Goal: Task Accomplishment & Management: Use online tool/utility

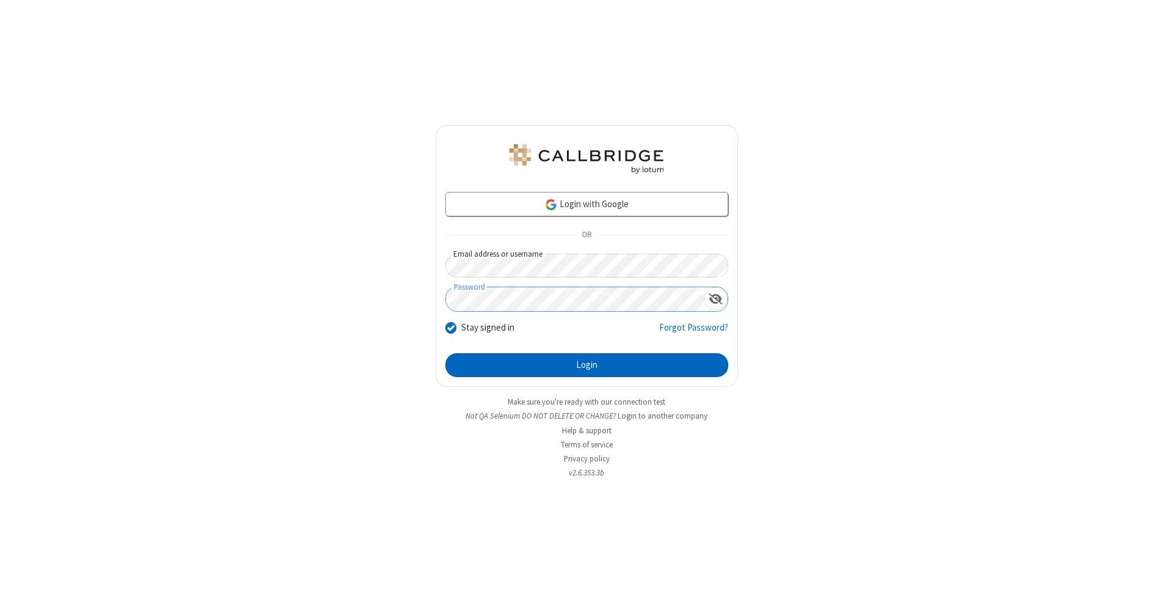
click at [586, 365] on button "Login" at bounding box center [586, 365] width 283 height 24
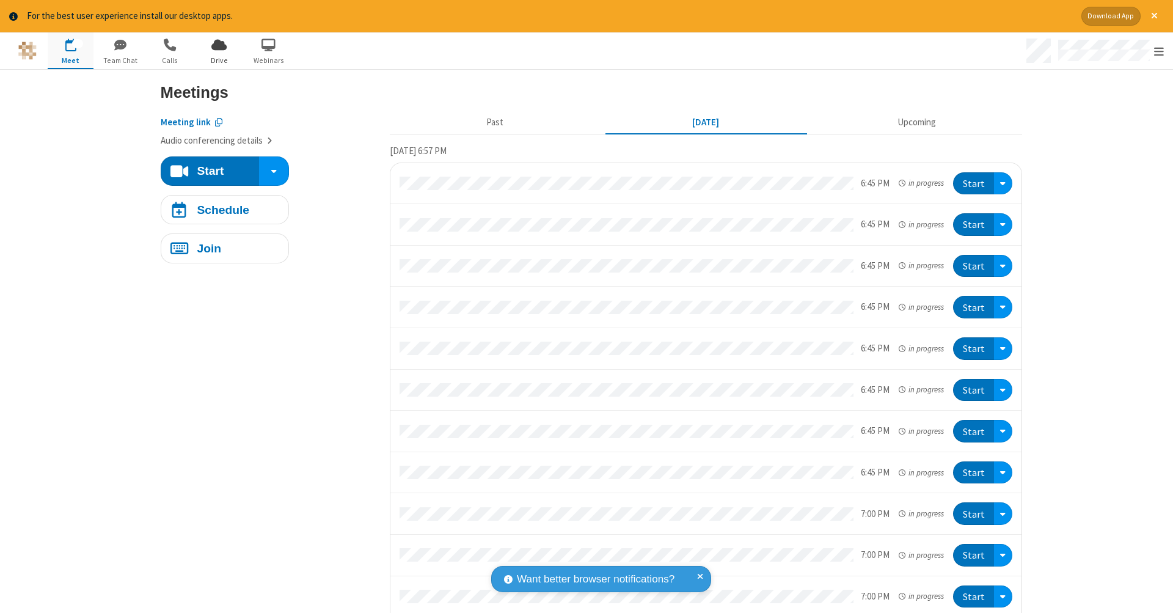
click at [219, 60] on span "Drive" at bounding box center [219, 60] width 46 height 11
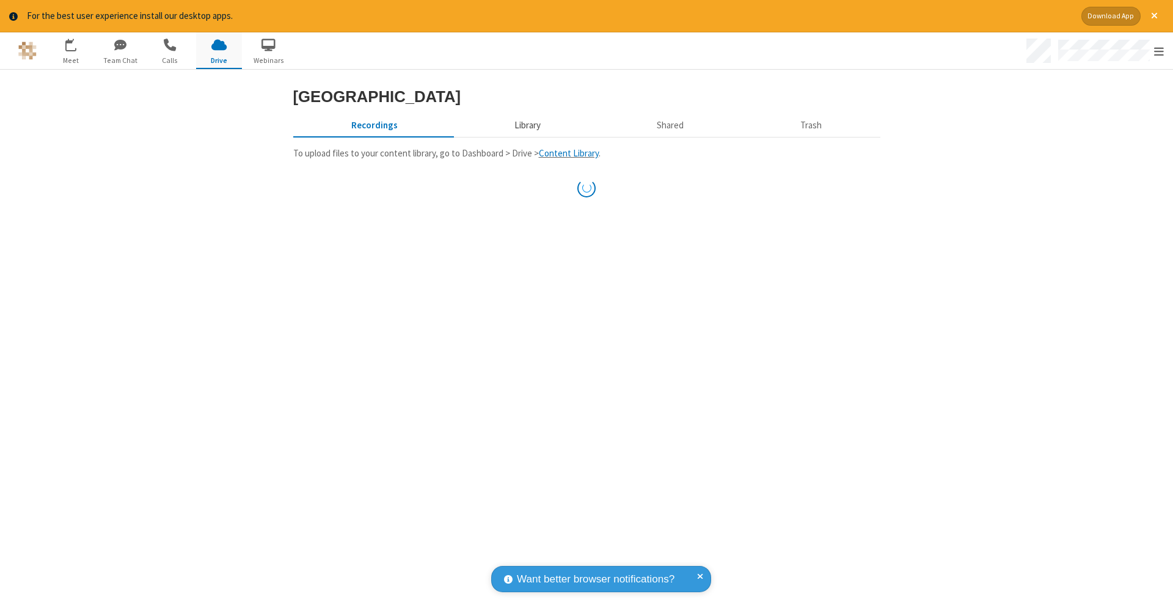
click at [525, 137] on button "Library" at bounding box center [527, 125] width 143 height 23
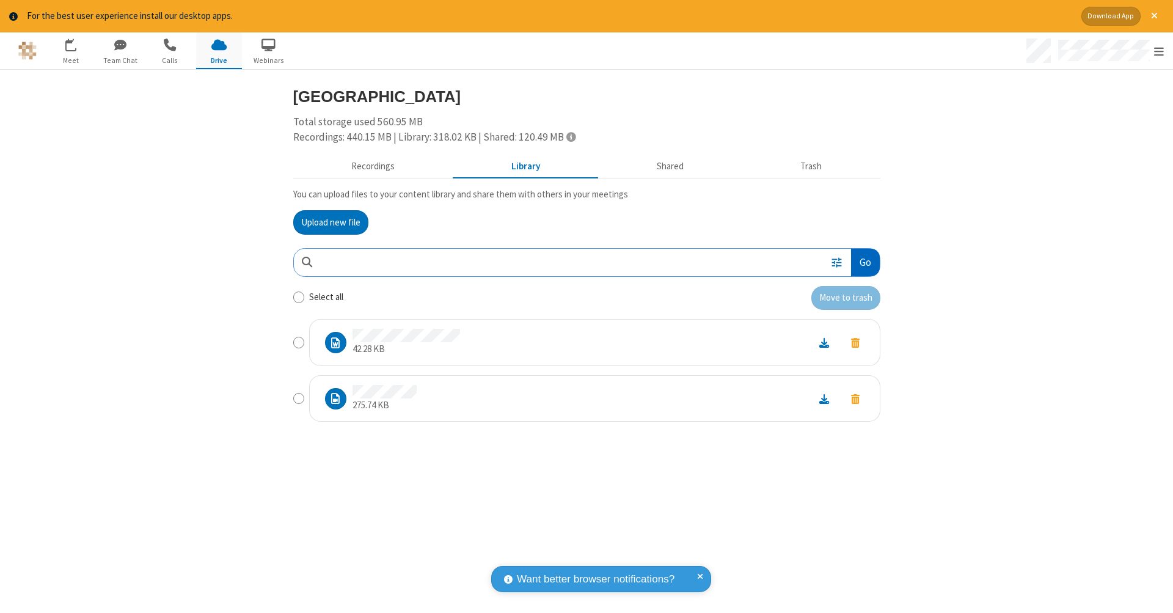
click at [864, 260] on button "Go" at bounding box center [865, 262] width 28 height 27
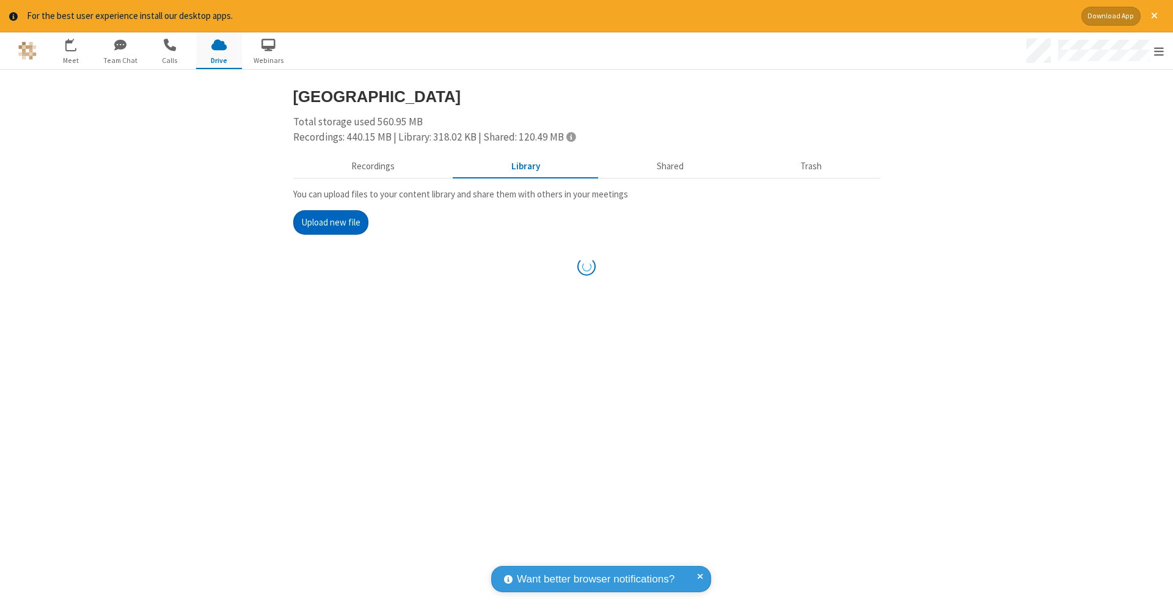
click at [330, 221] on button "Upload new file" at bounding box center [330, 222] width 75 height 24
